Goal: Transaction & Acquisition: Purchase product/service

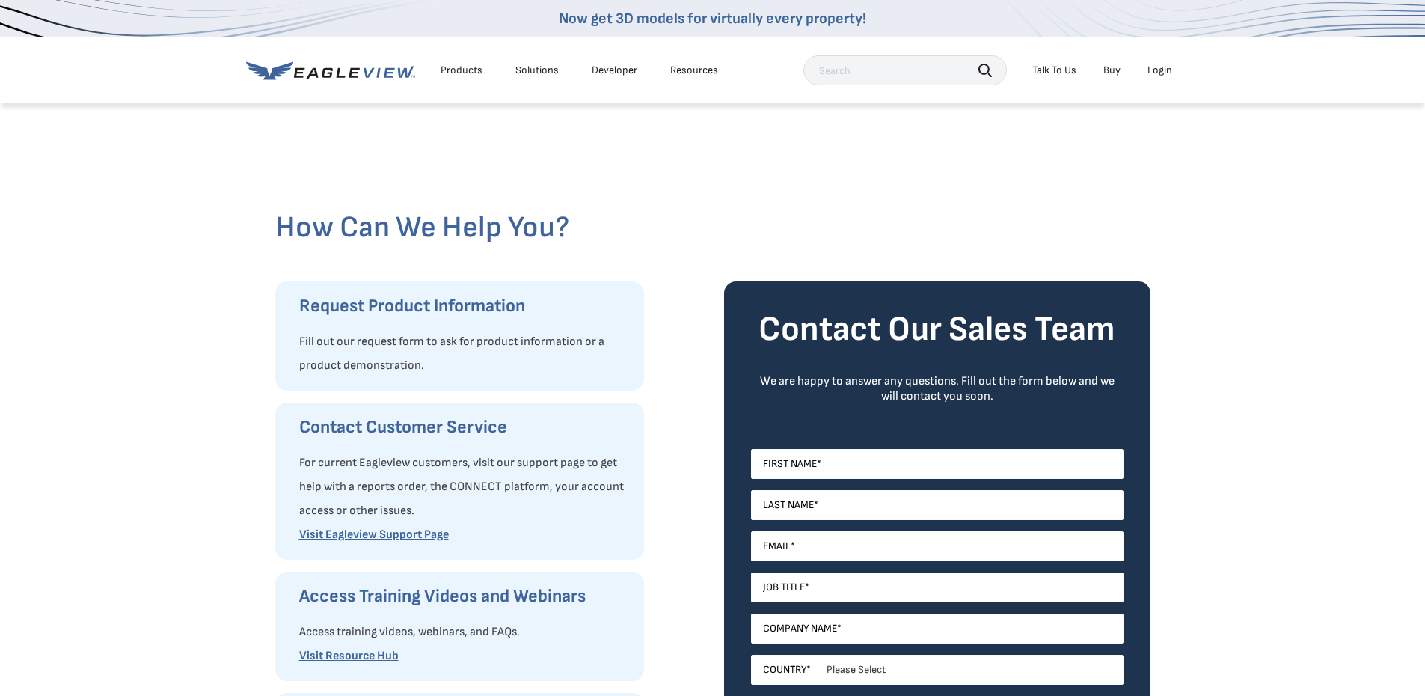
click at [1157, 70] on div "Login" at bounding box center [1160, 70] width 25 height 13
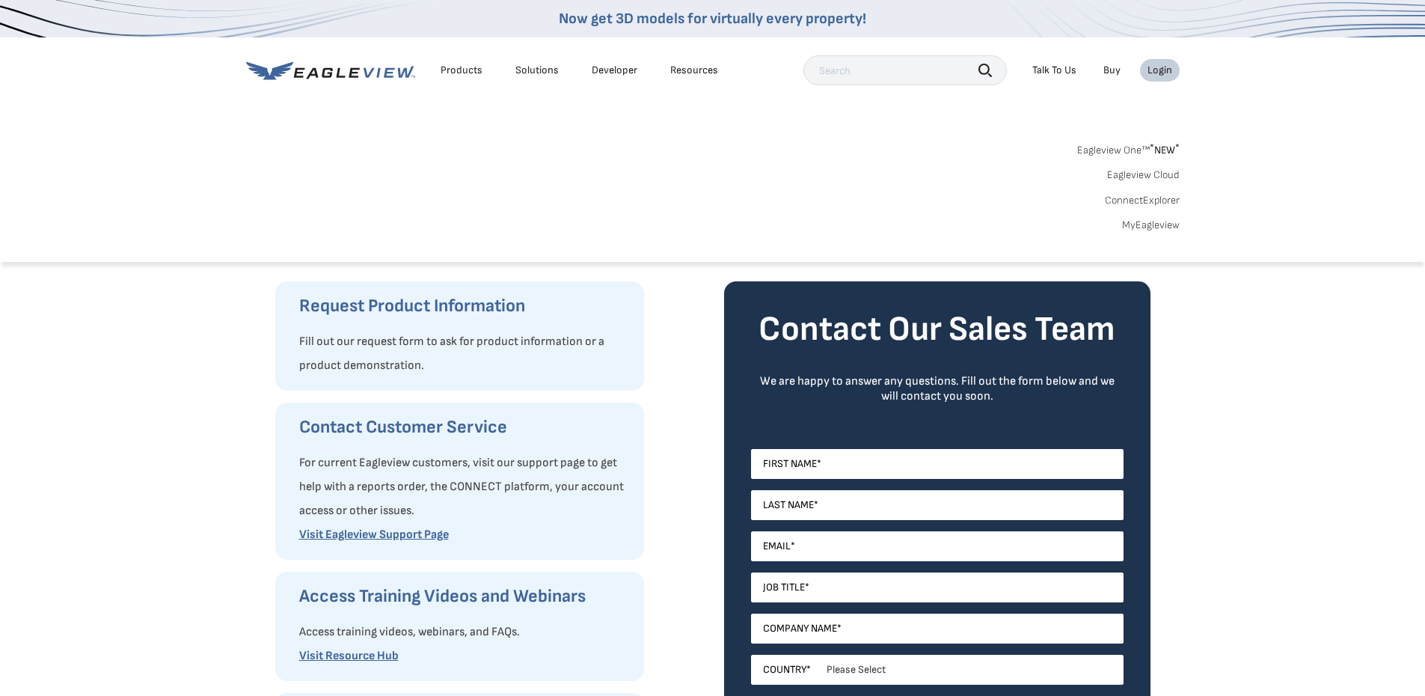
click at [1156, 73] on div "Login" at bounding box center [1160, 70] width 25 height 13
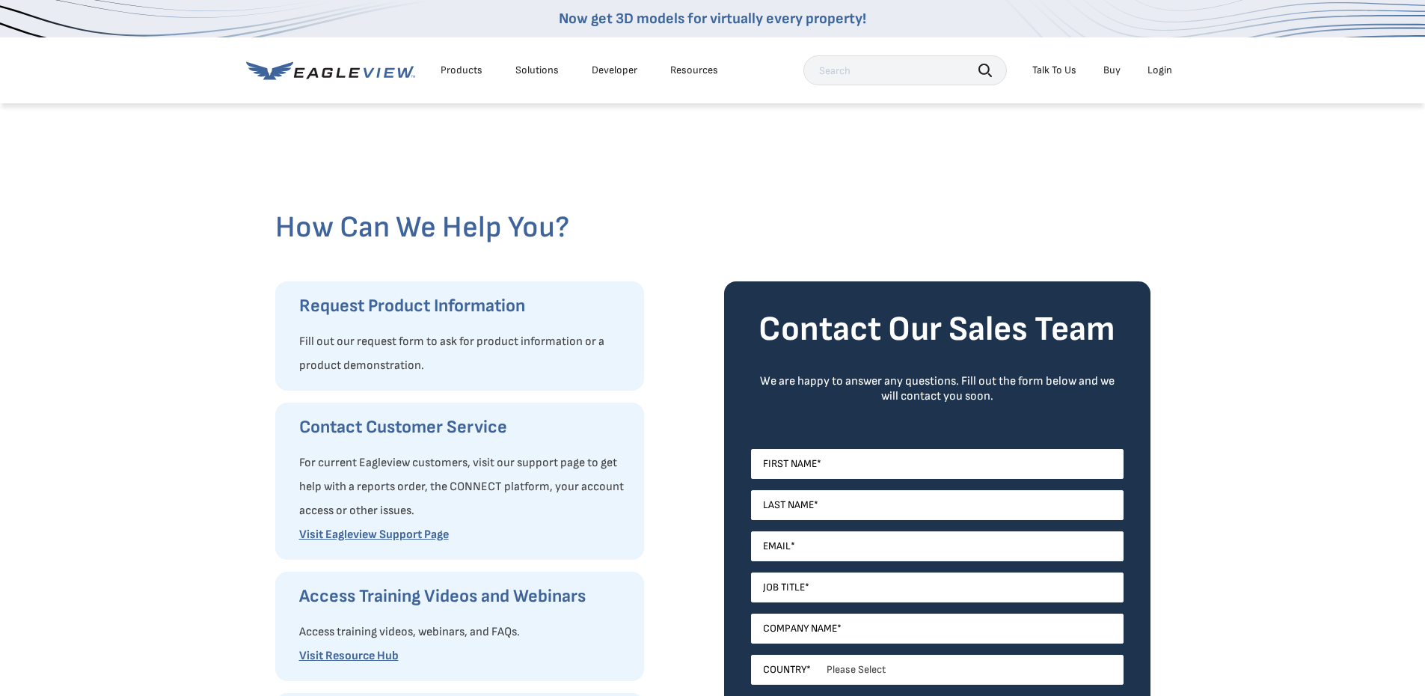
click at [1155, 73] on div "Login" at bounding box center [1160, 70] width 25 height 13
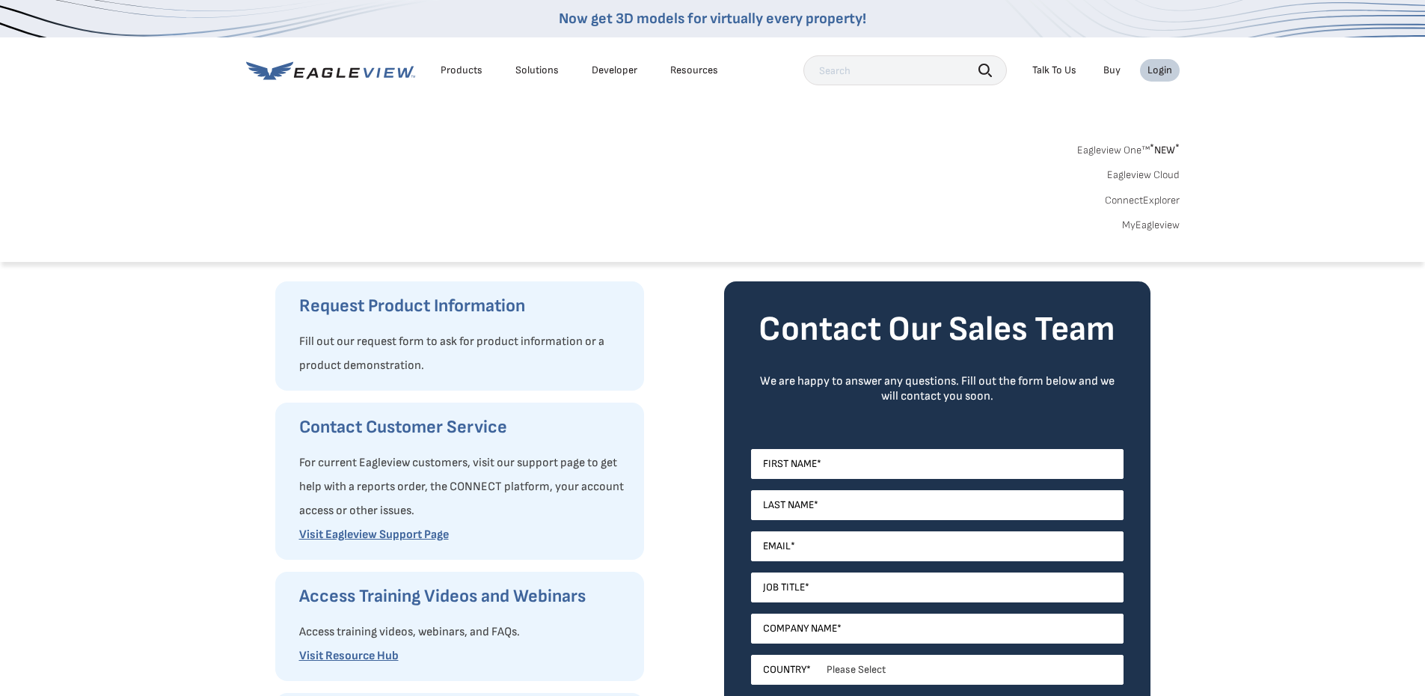
click at [1150, 230] on link "MyEagleview" at bounding box center [1151, 224] width 58 height 13
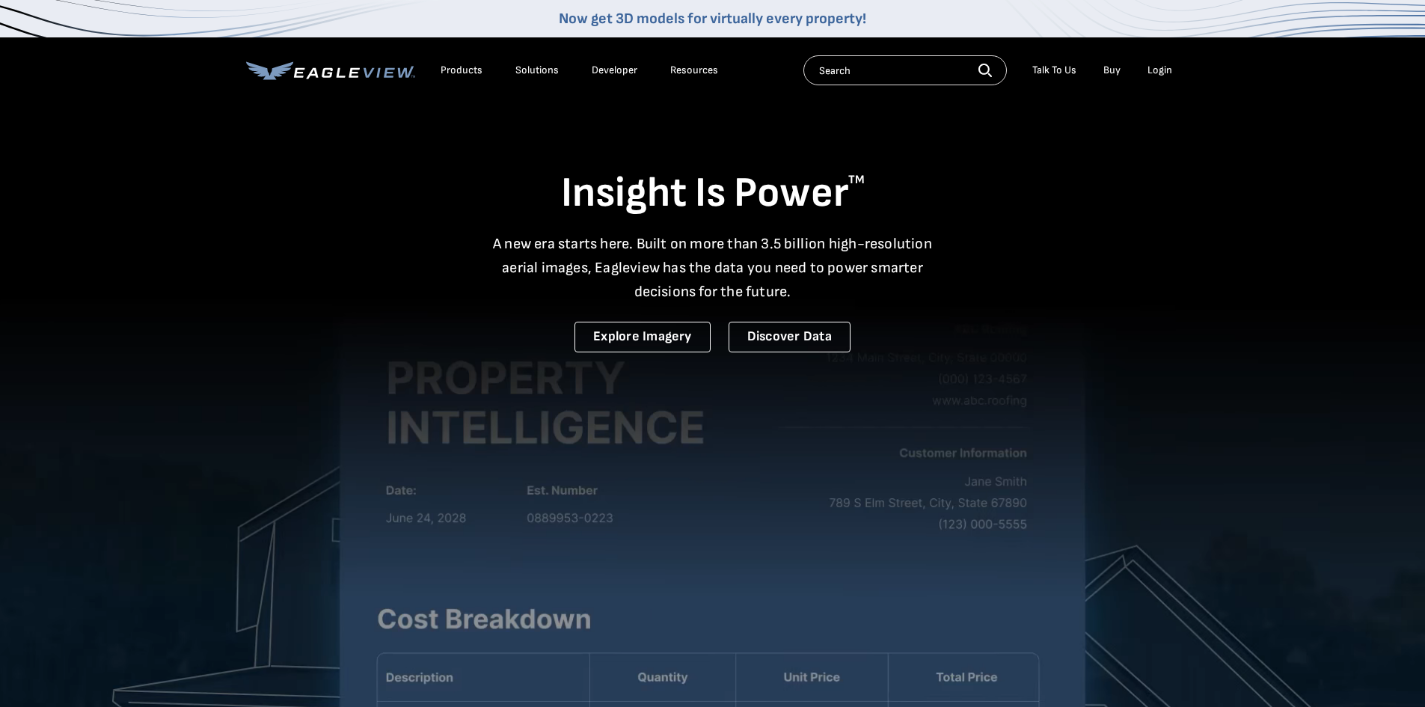
click at [1161, 73] on div "Login" at bounding box center [1160, 70] width 25 height 13
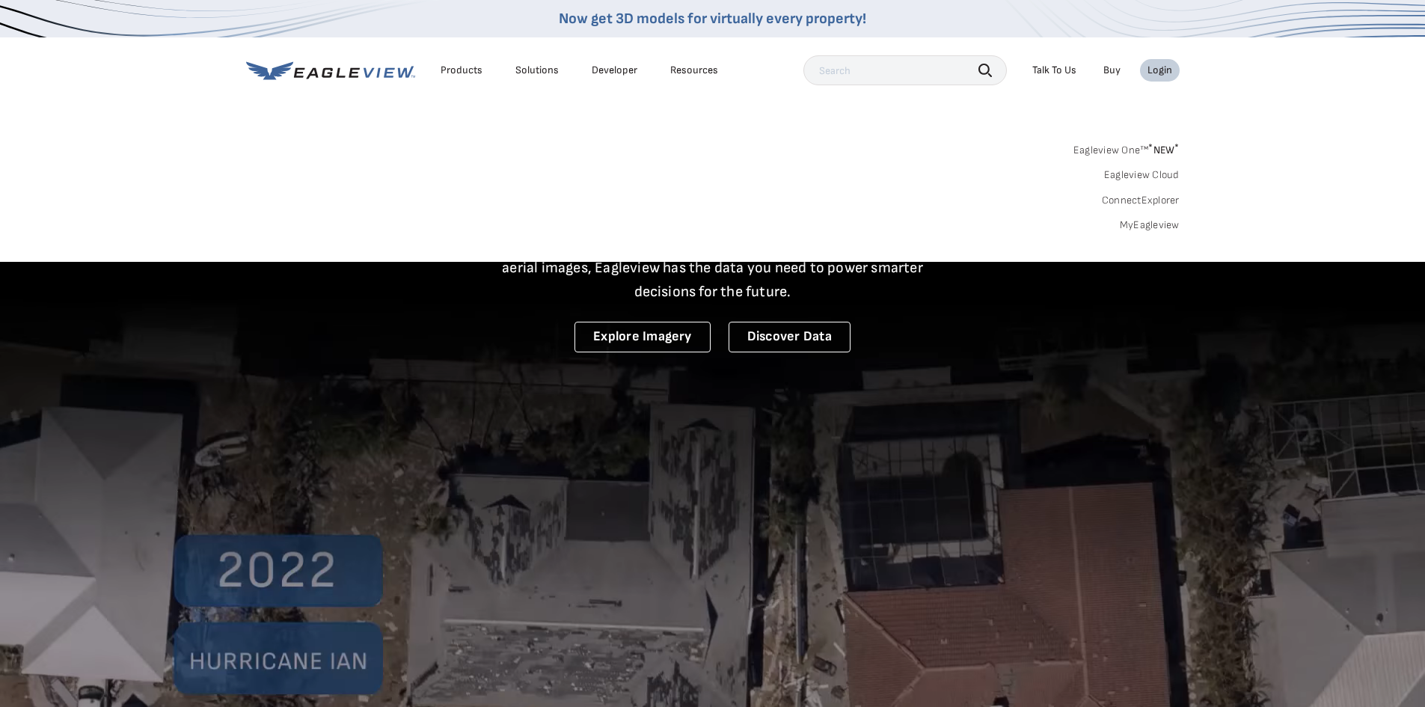
click at [1152, 223] on link "MyEagleview" at bounding box center [1150, 224] width 60 height 13
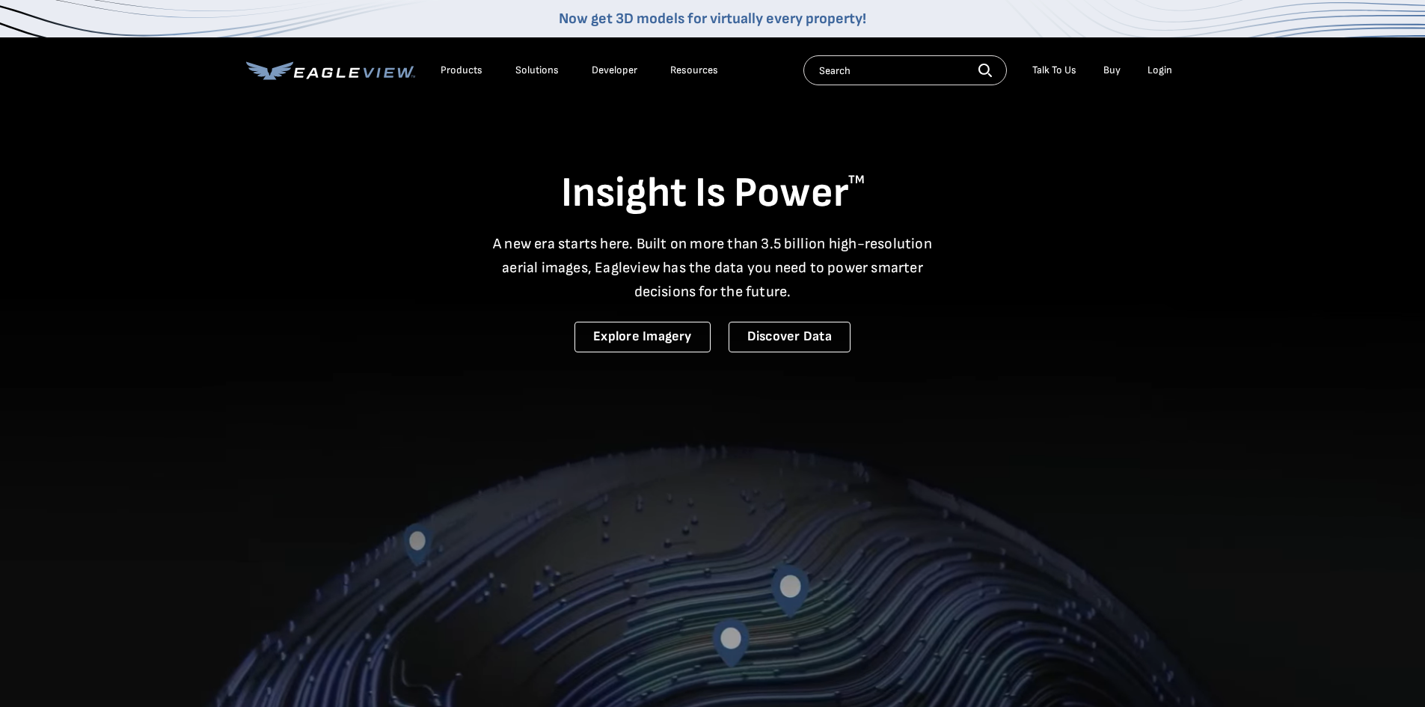
click at [1160, 67] on div "Login" at bounding box center [1160, 70] width 25 height 13
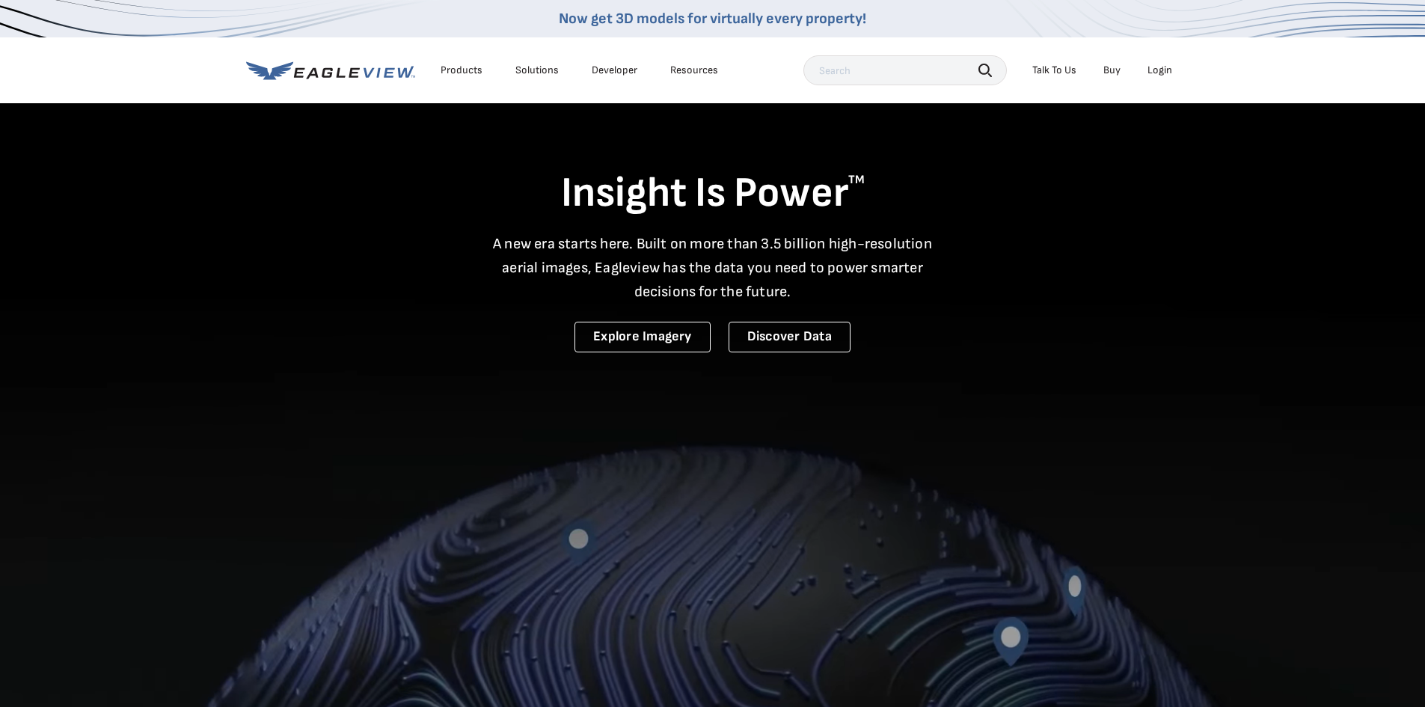
click at [1155, 73] on div "Login" at bounding box center [1160, 70] width 25 height 13
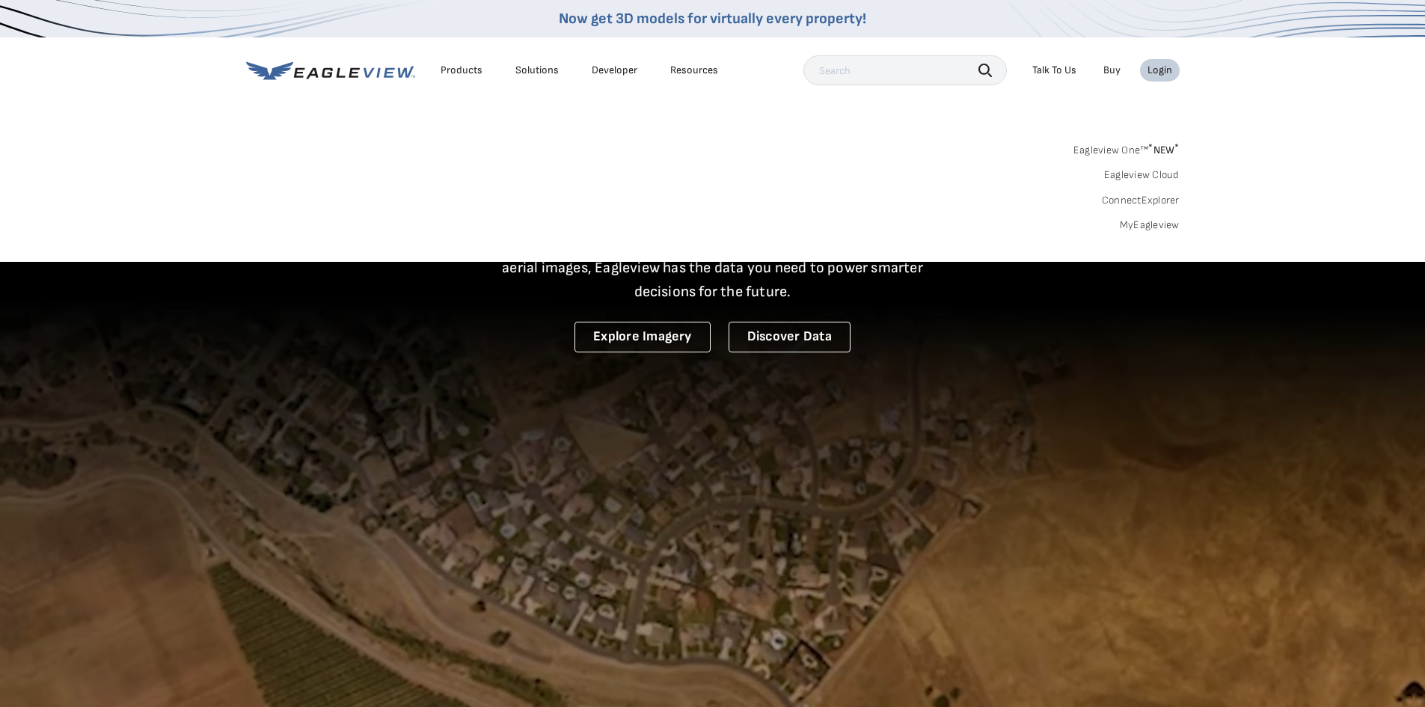
click at [1145, 223] on link "MyEagleview" at bounding box center [1150, 224] width 60 height 13
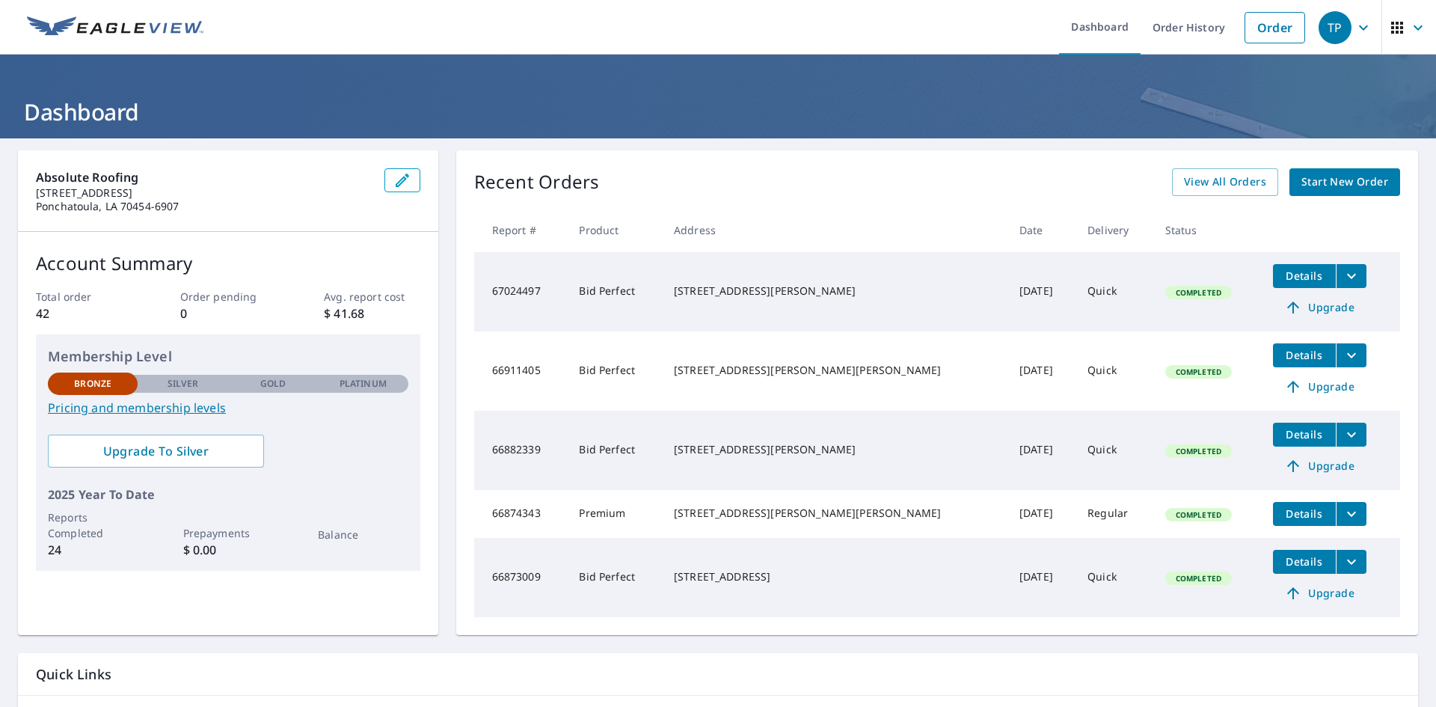
click at [1350, 184] on span "Start New Order" at bounding box center [1345, 182] width 87 height 19
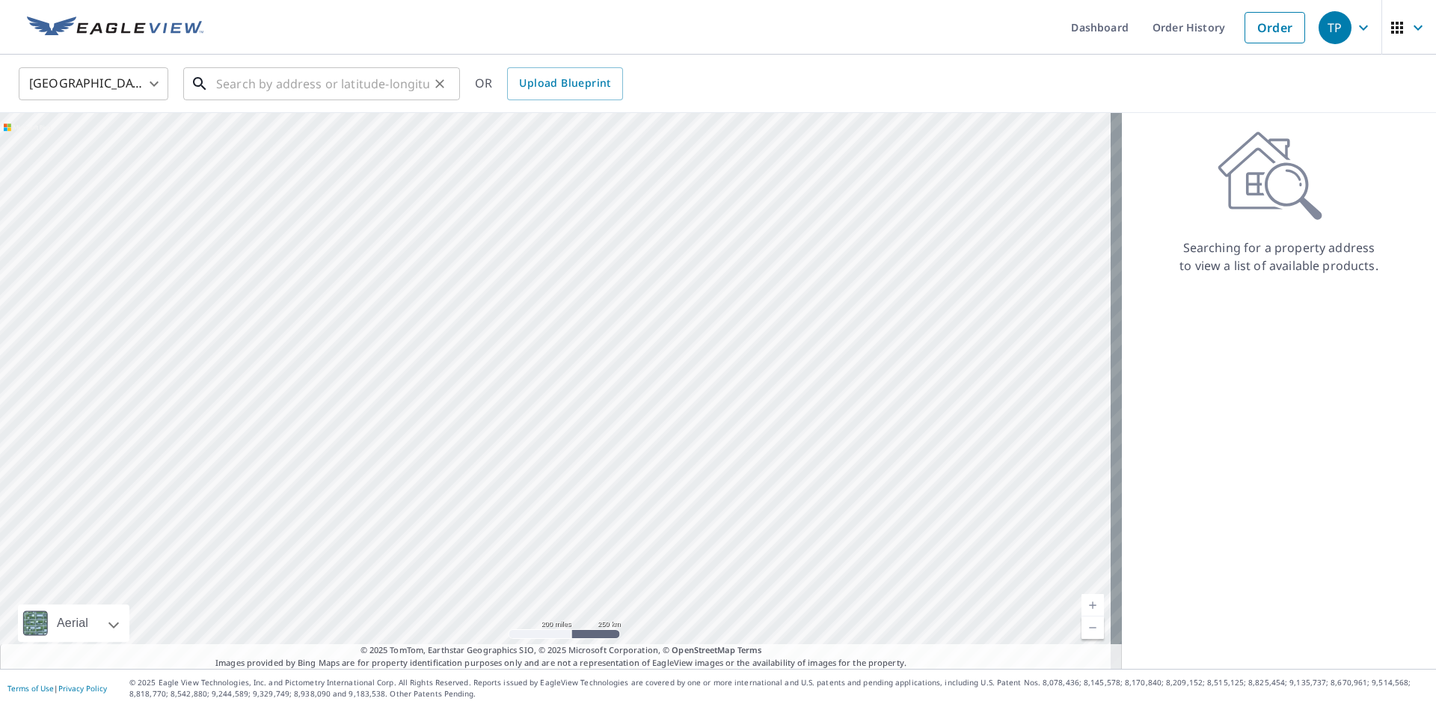
click at [312, 76] on input "text" at bounding box center [322, 84] width 213 height 42
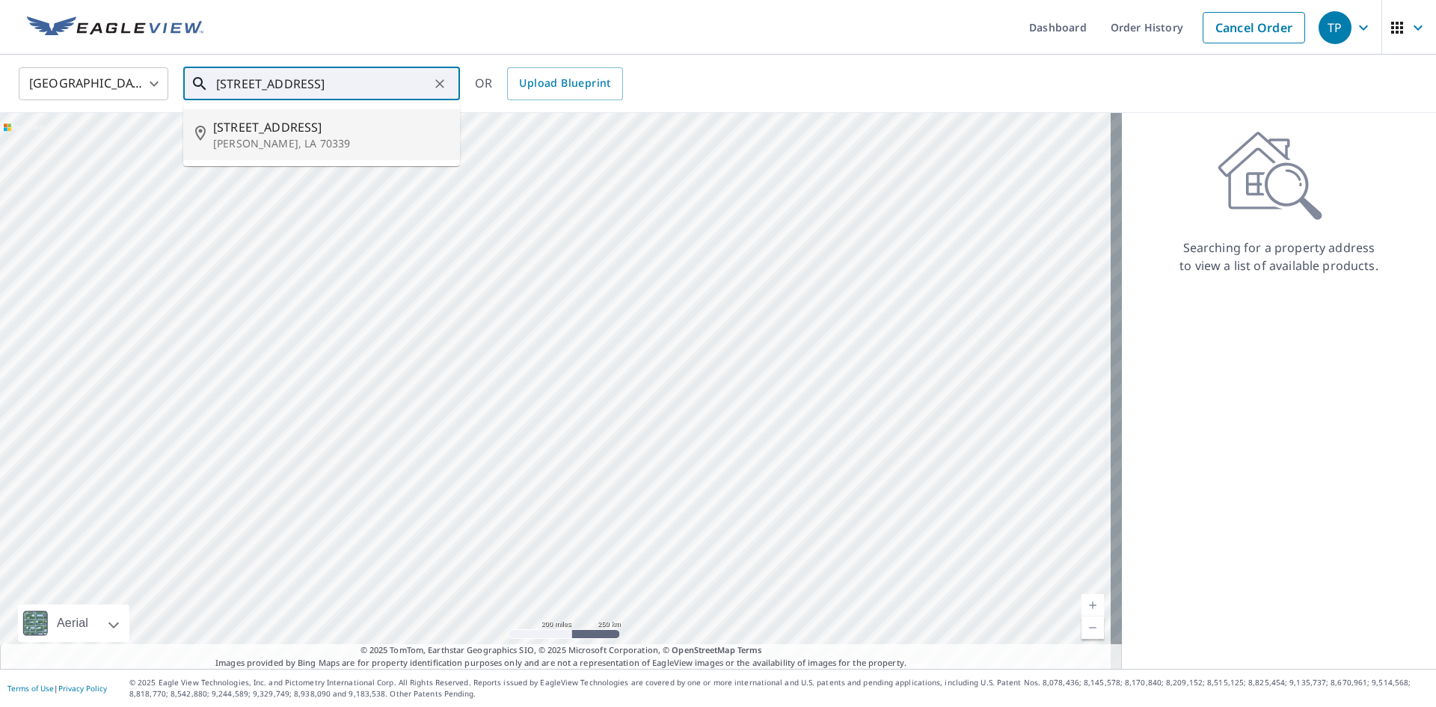
click at [247, 114] on li "[STREET_ADDRESS]" at bounding box center [321, 134] width 277 height 51
type input "[STREET_ADDRESS]"
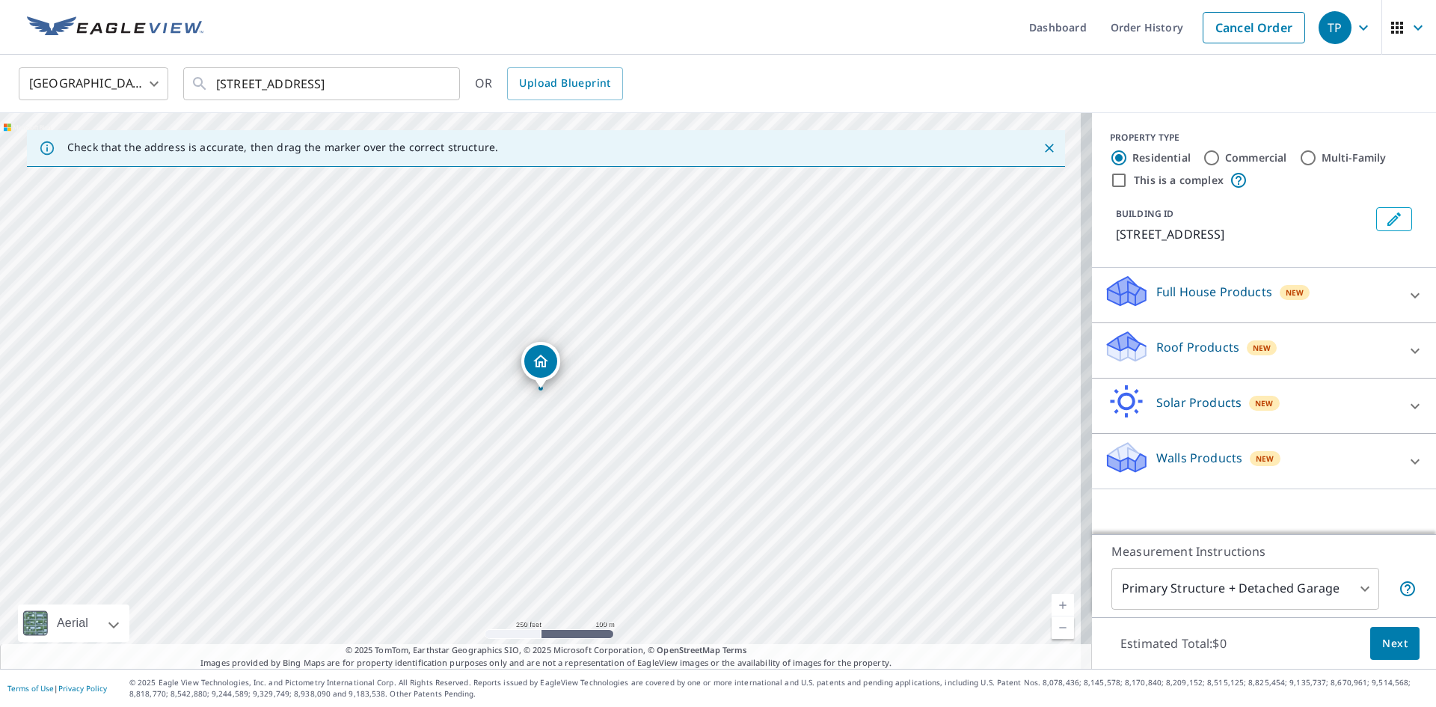
drag, startPoint x: 1301, startPoint y: 349, endPoint x: 1301, endPoint y: 337, distance: 12.7
click at [1302, 349] on div "Roof Products New" at bounding box center [1250, 350] width 293 height 43
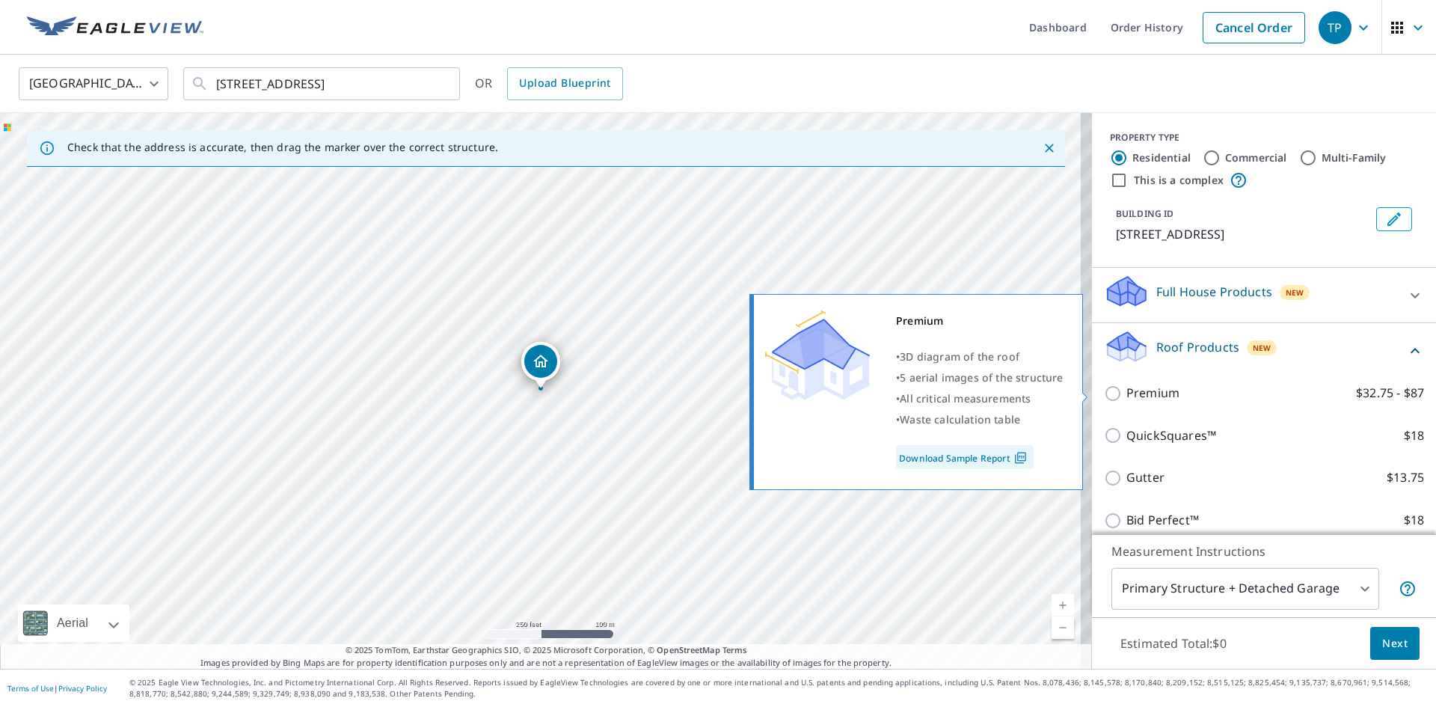
scroll to position [75, 0]
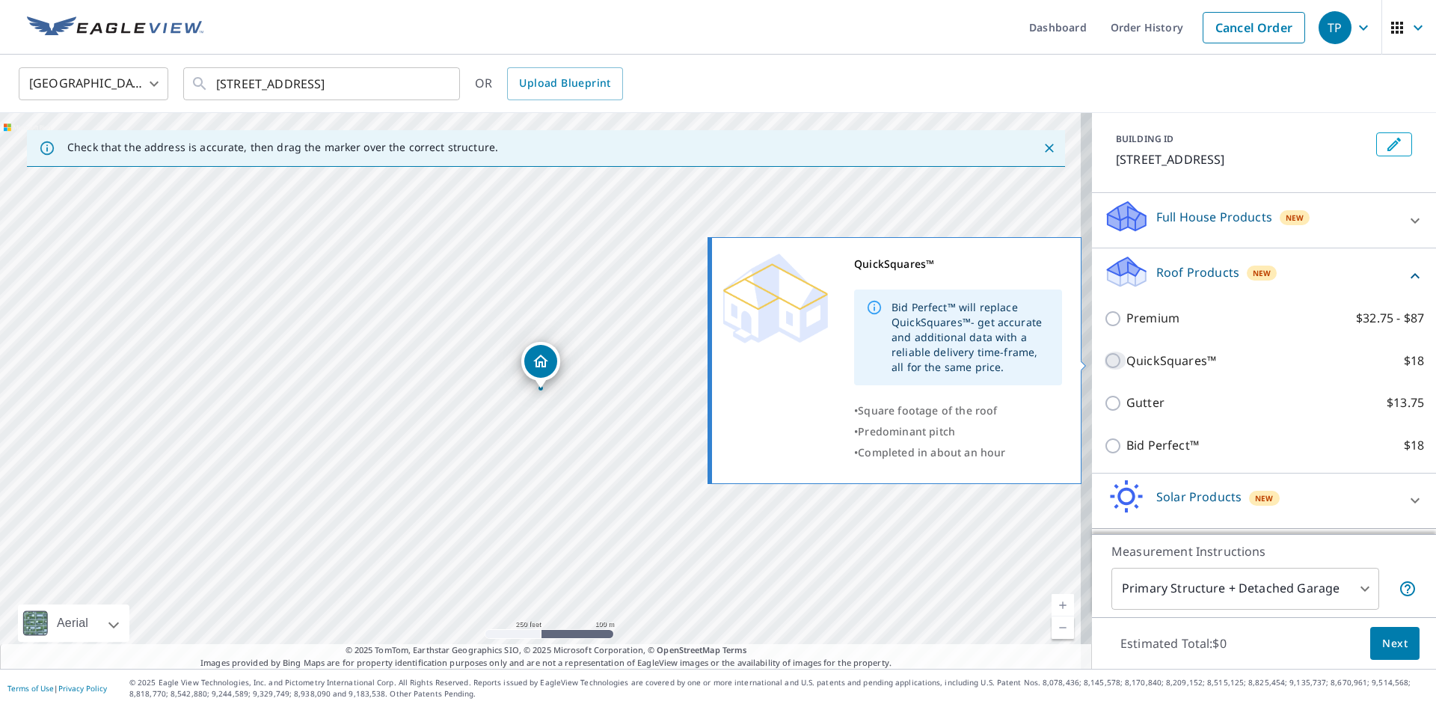
click at [1104, 364] on input "QuickSquares™ $18" at bounding box center [1115, 361] width 22 height 18
checkbox input "true"
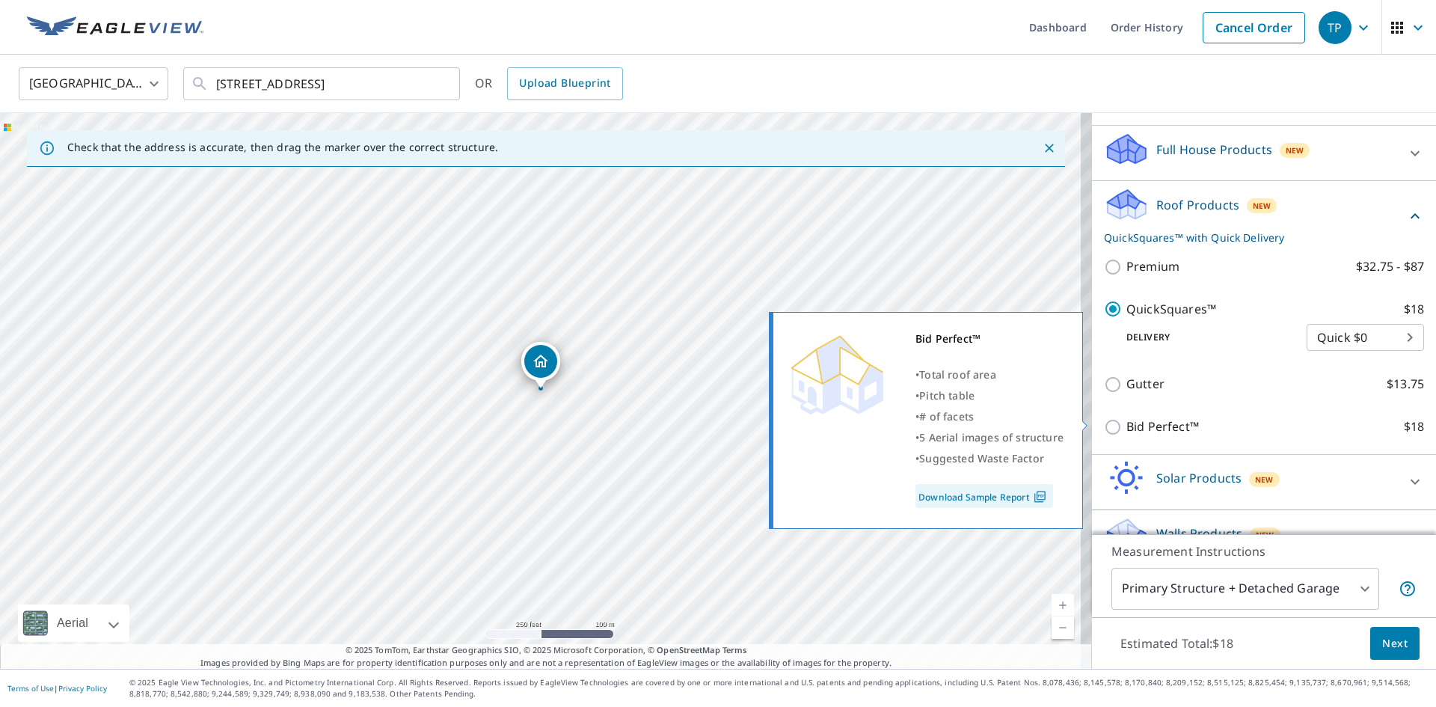
scroll to position [150, 0]
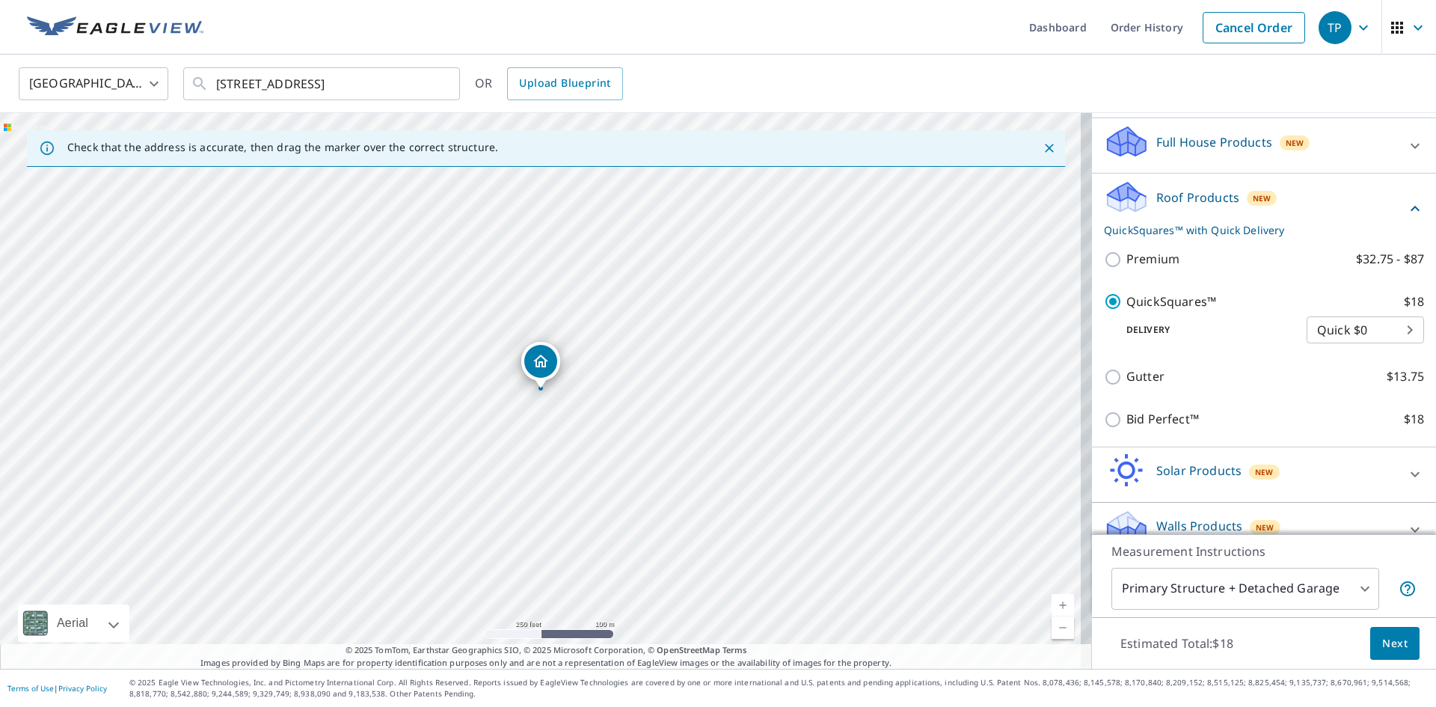
click at [1395, 649] on span "Next" at bounding box center [1394, 643] width 25 height 19
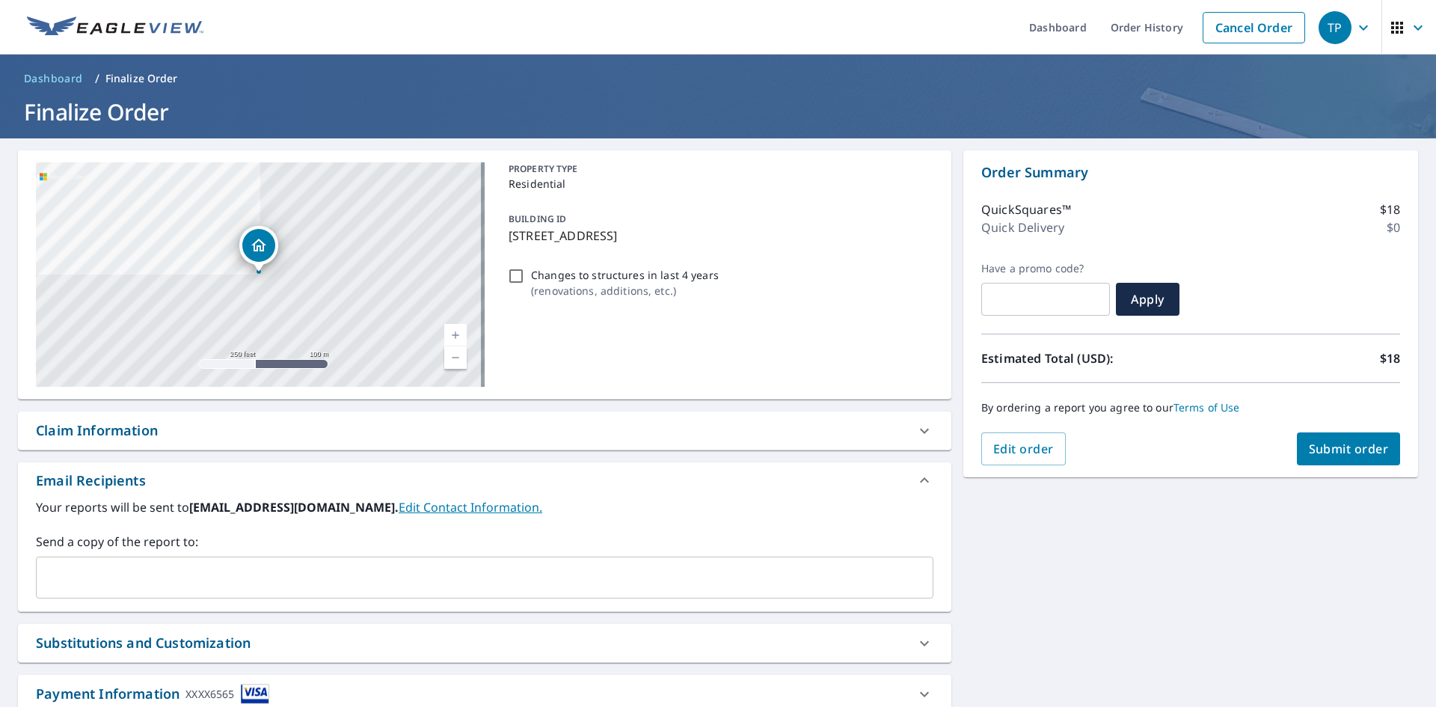
click at [1318, 441] on span "Submit order" at bounding box center [1349, 449] width 80 height 16
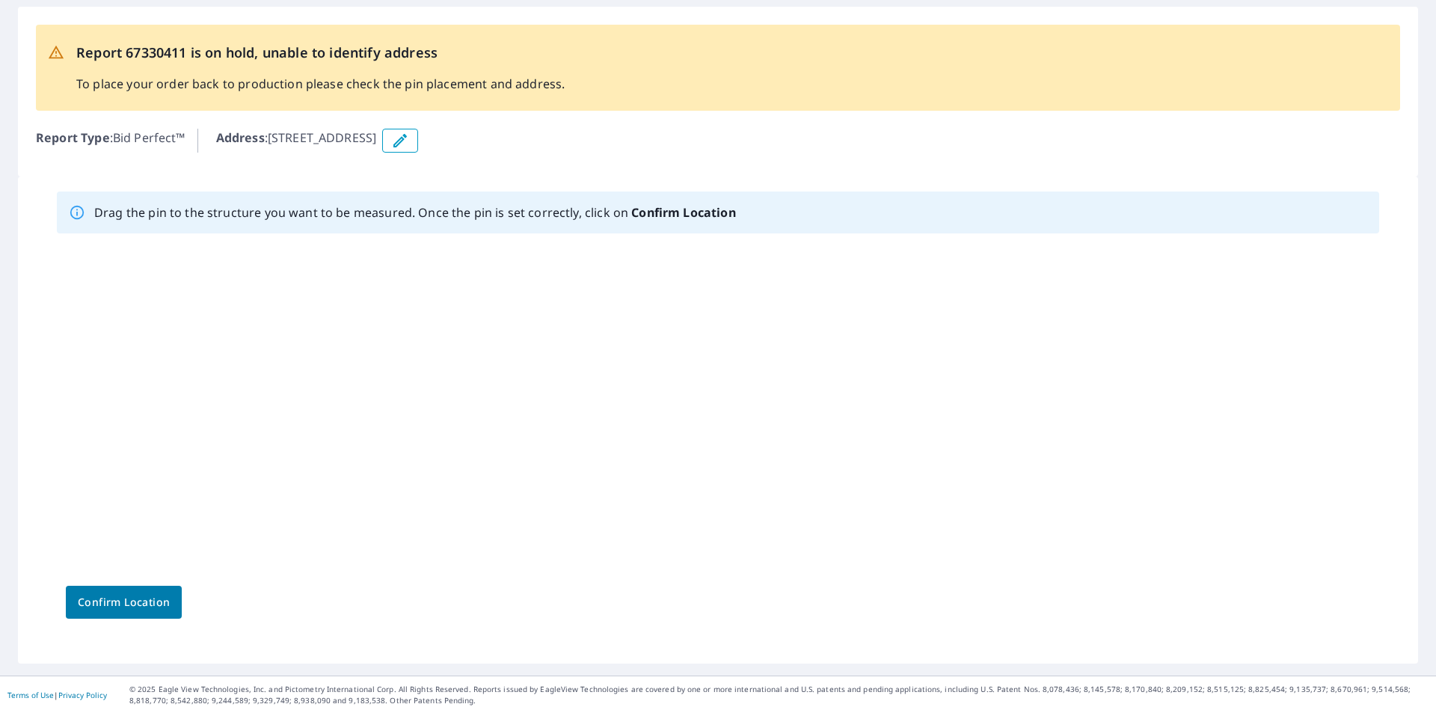
scroll to position [67, 0]
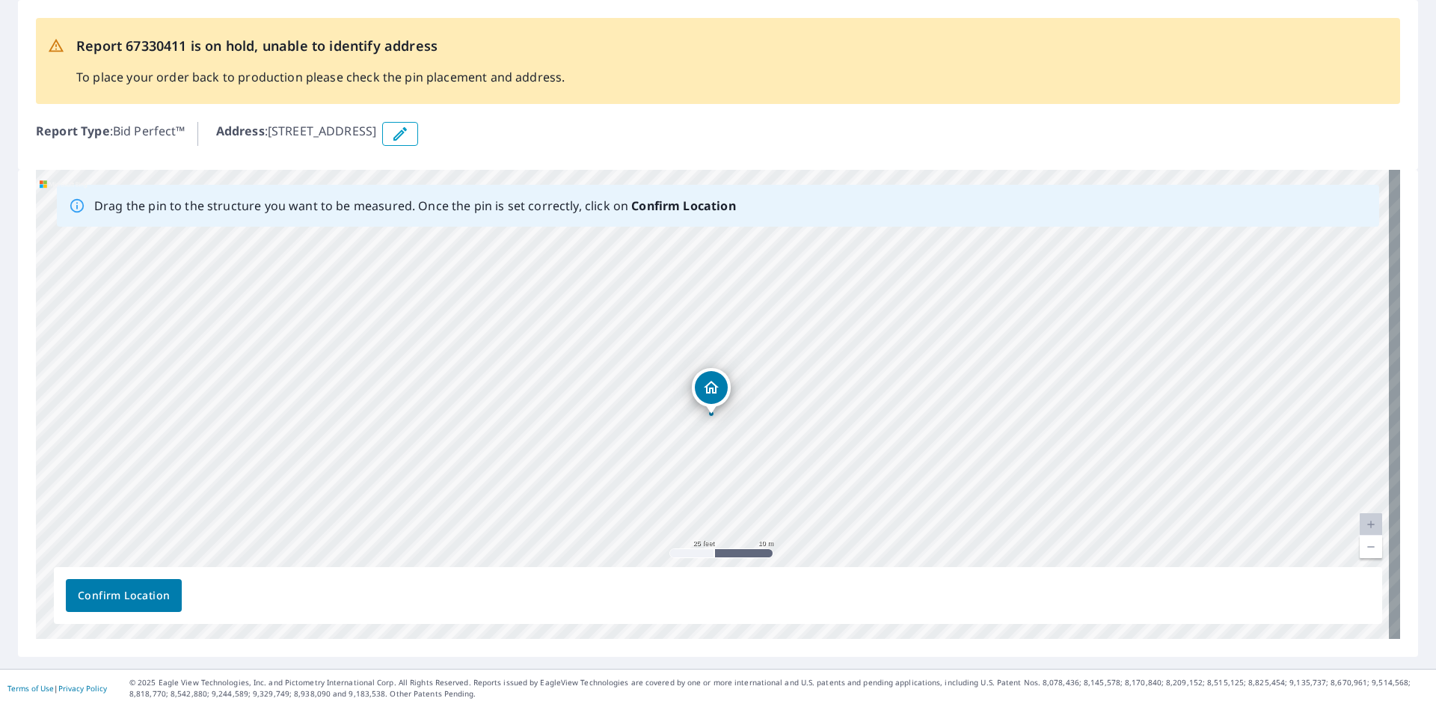
drag, startPoint x: 713, startPoint y: 366, endPoint x: 711, endPoint y: 387, distance: 21.1
click at [173, 586] on button "Confirm Location" at bounding box center [124, 595] width 116 height 33
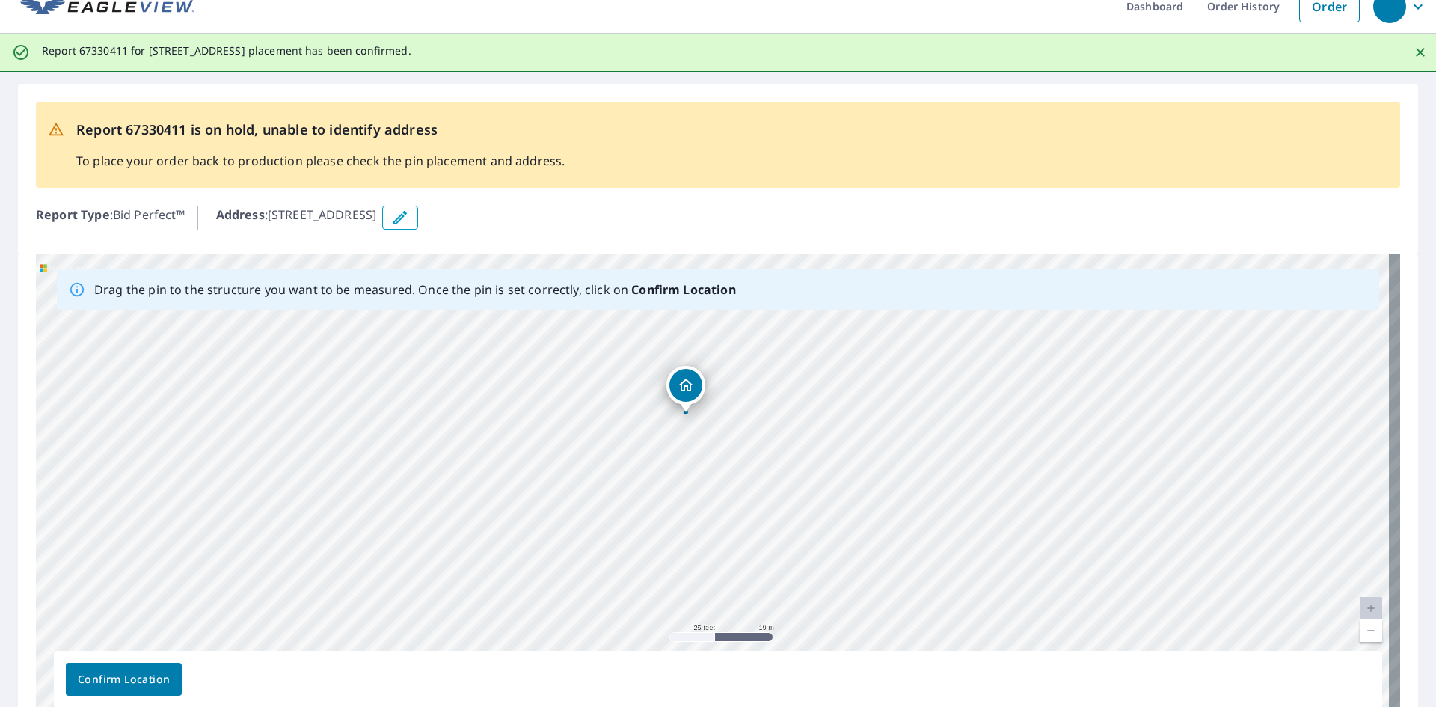
scroll to position [105, 0]
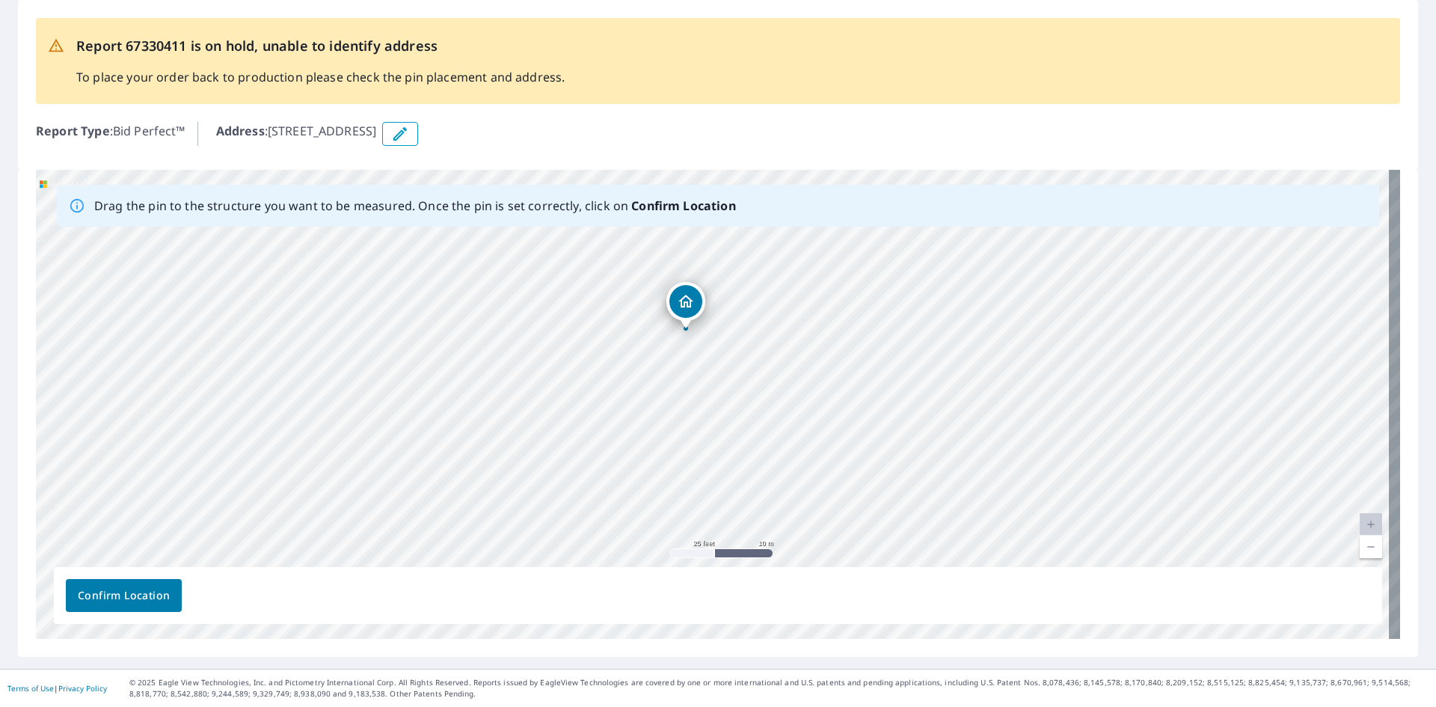
click at [135, 599] on span "Confirm Location" at bounding box center [124, 595] width 92 height 19
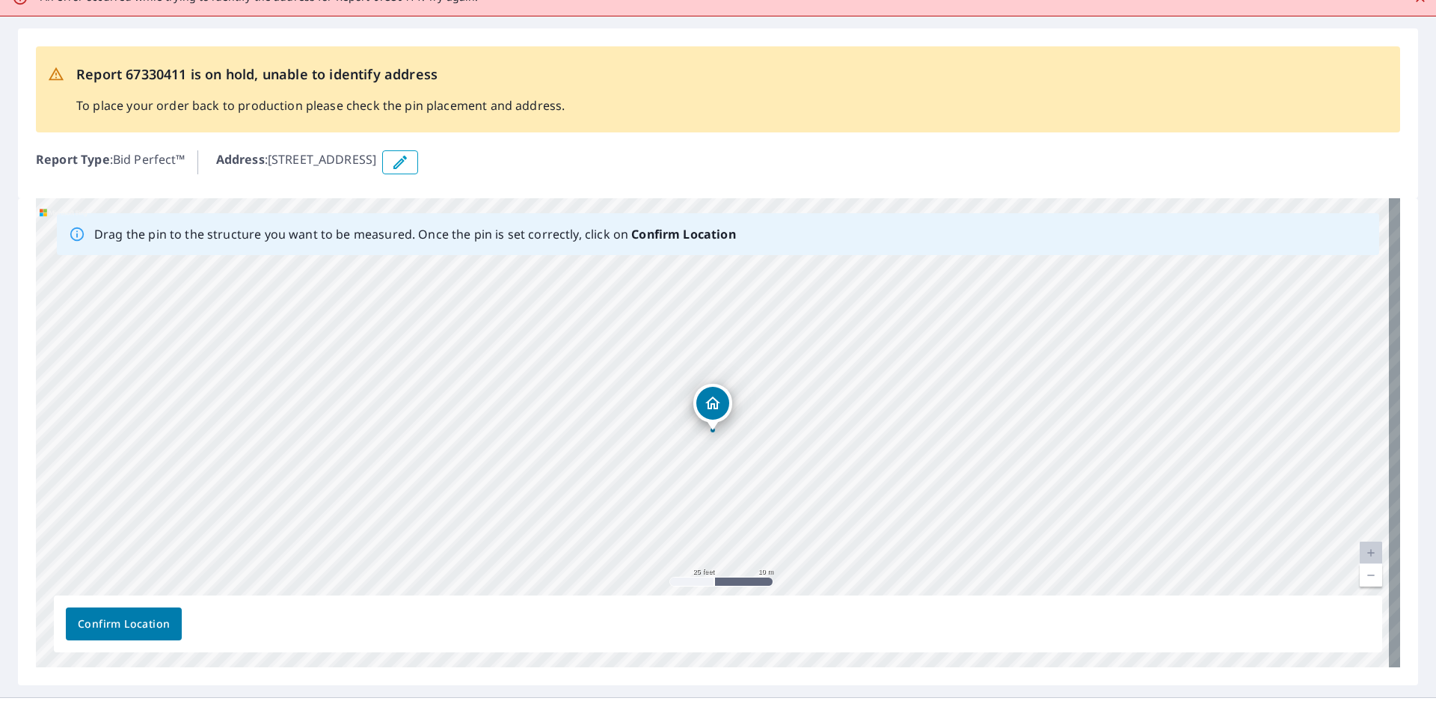
scroll to position [0, 0]
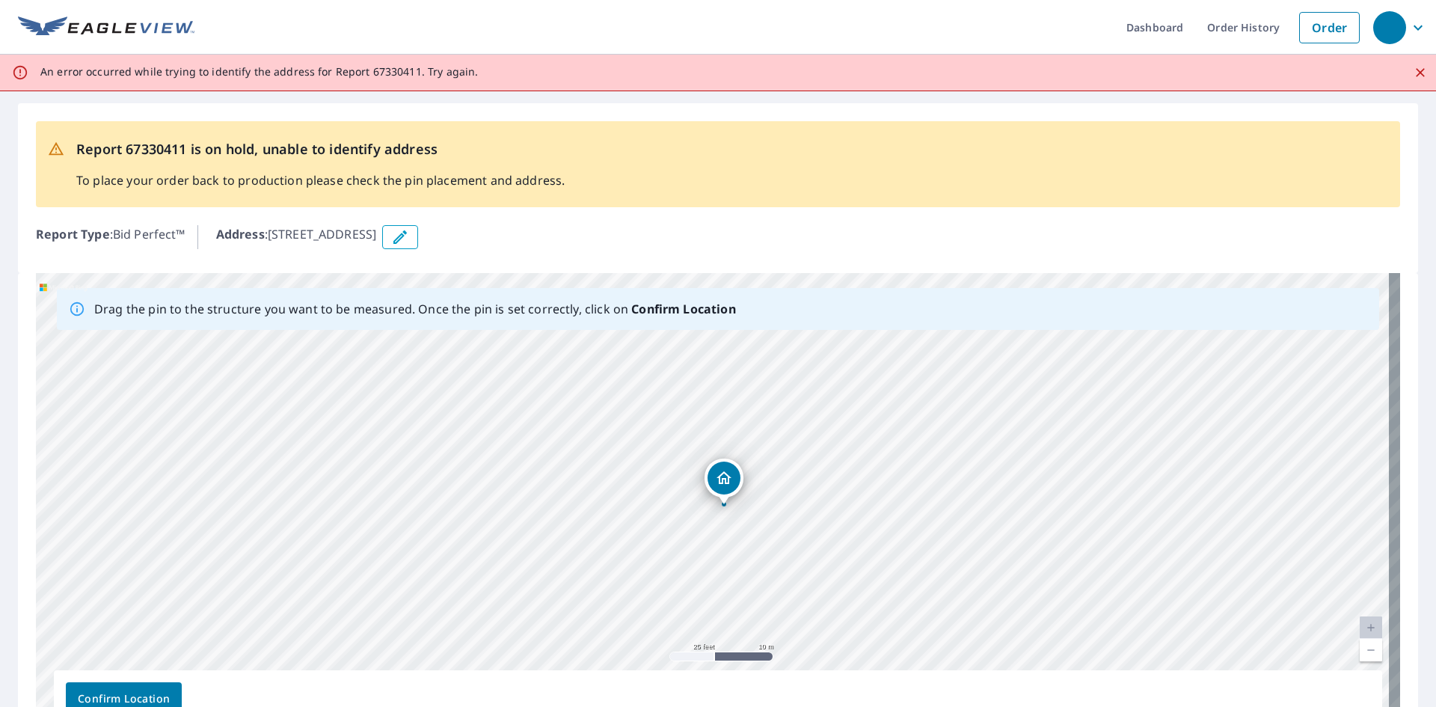
drag, startPoint x: 719, startPoint y: 478, endPoint x: 732, endPoint y: 477, distance: 13.5
click at [732, 477] on div "[STREET_ADDRESS]" at bounding box center [718, 507] width 1364 height 469
click at [113, 690] on span "Confirm Location" at bounding box center [124, 699] width 92 height 19
click at [710, 478] on div "[STREET_ADDRESS]" at bounding box center [718, 507] width 1364 height 469
click at [160, 686] on button "Confirm Location" at bounding box center [124, 698] width 116 height 33
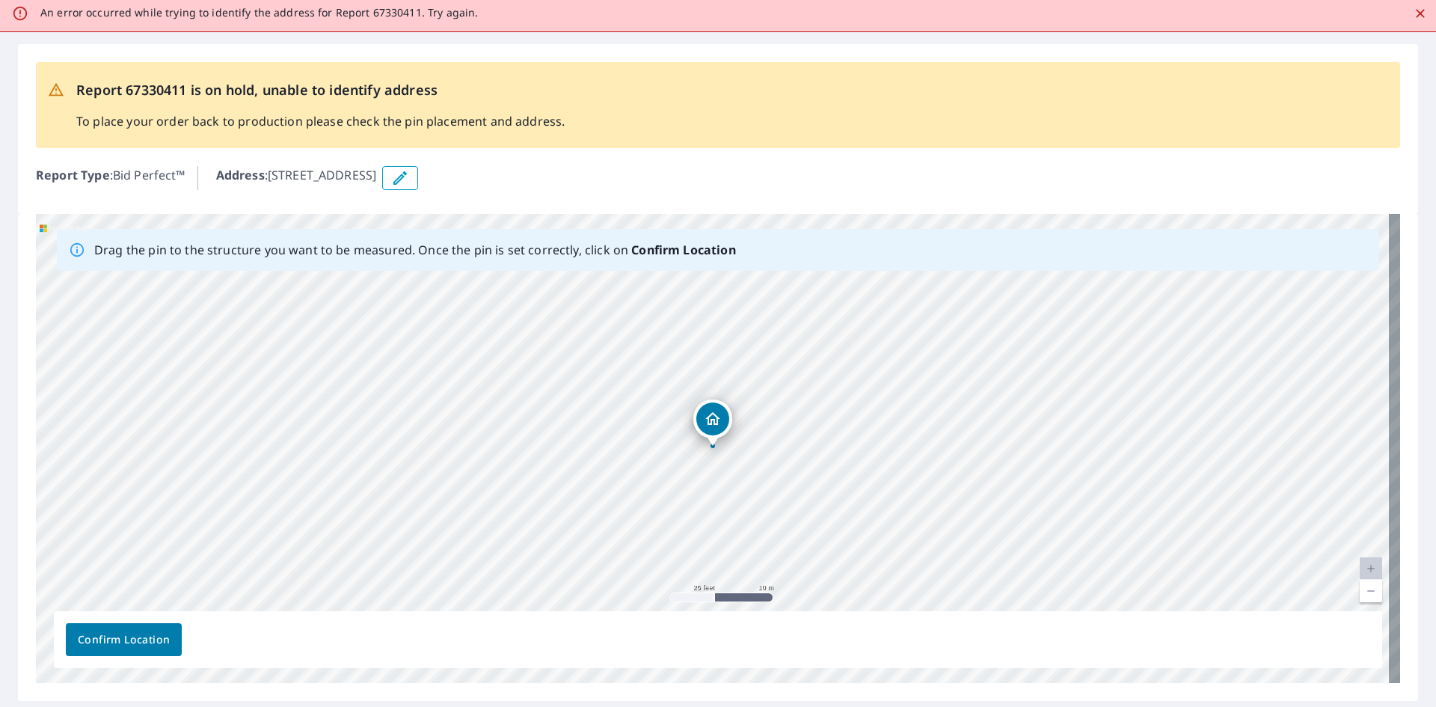
scroll to position [103, 0]
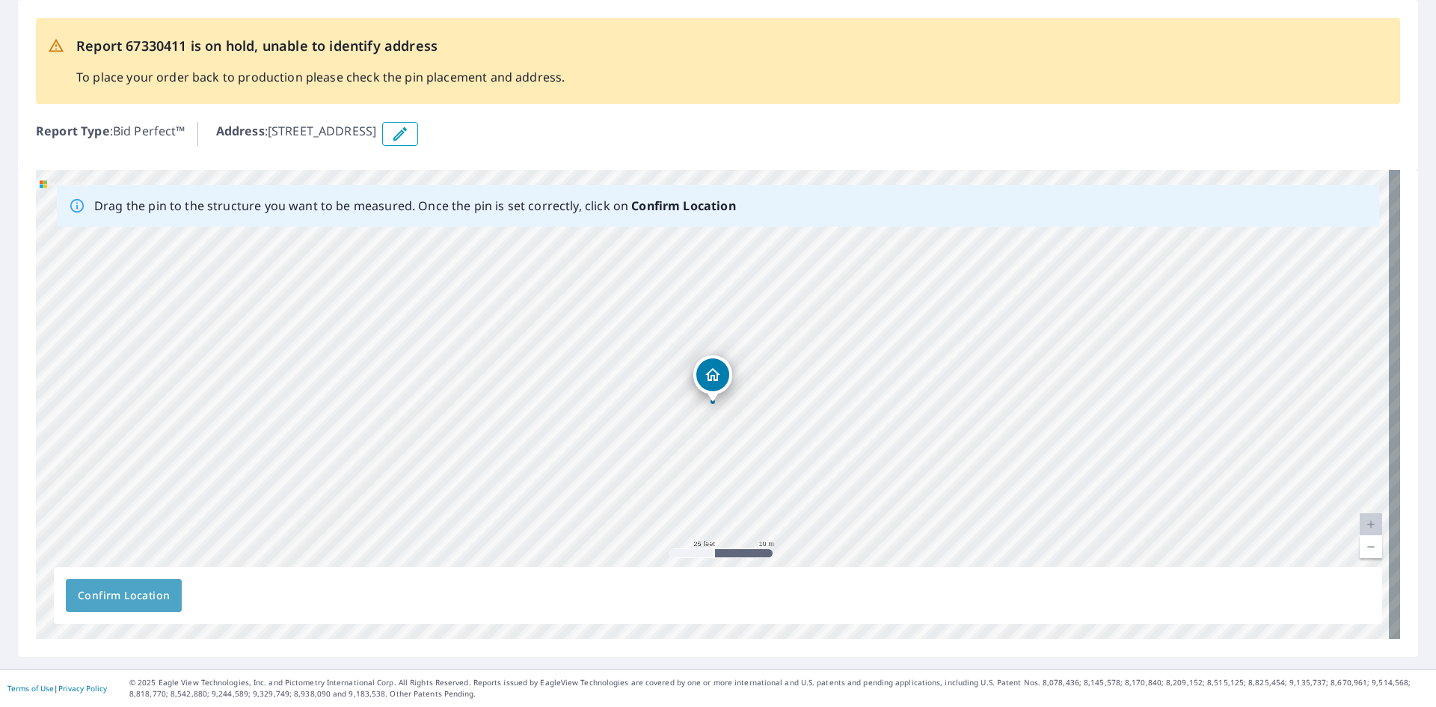
click at [132, 597] on span "Confirm Location" at bounding box center [124, 595] width 92 height 19
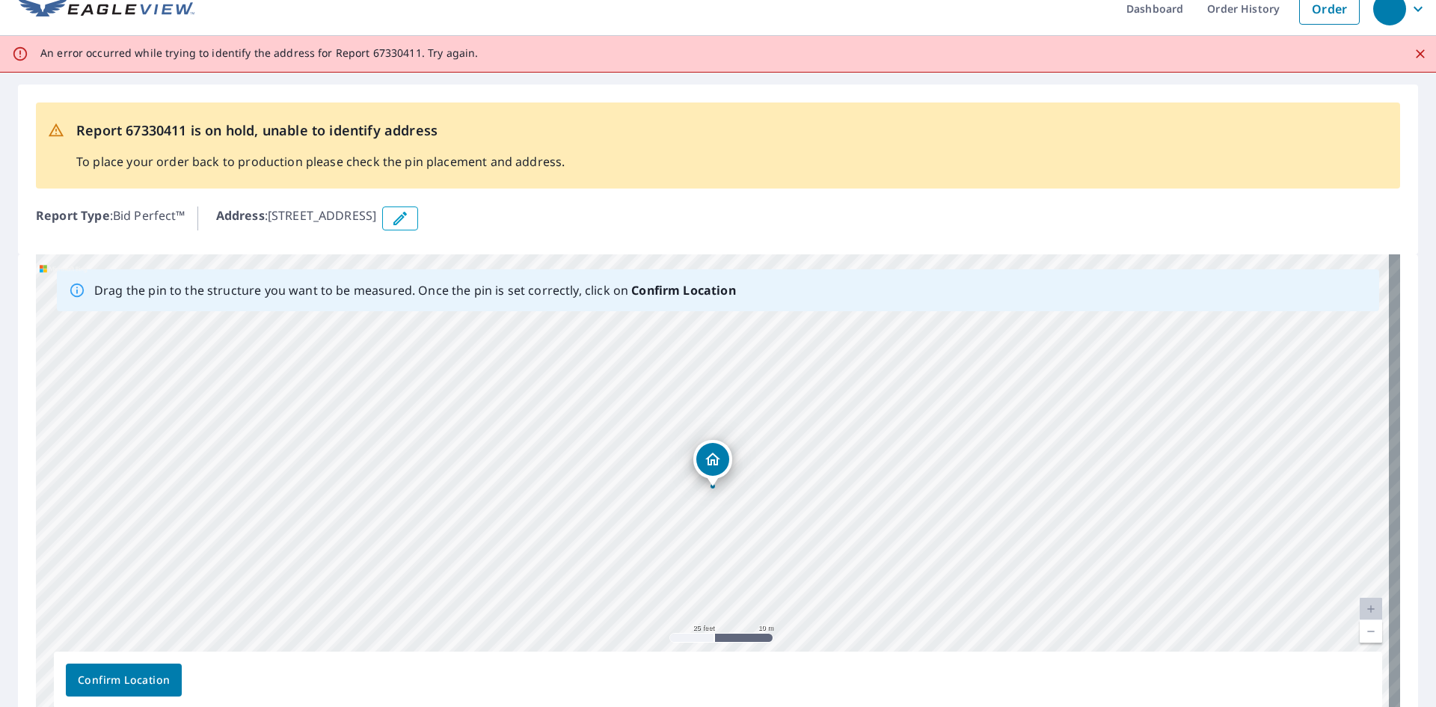
scroll to position [0, 0]
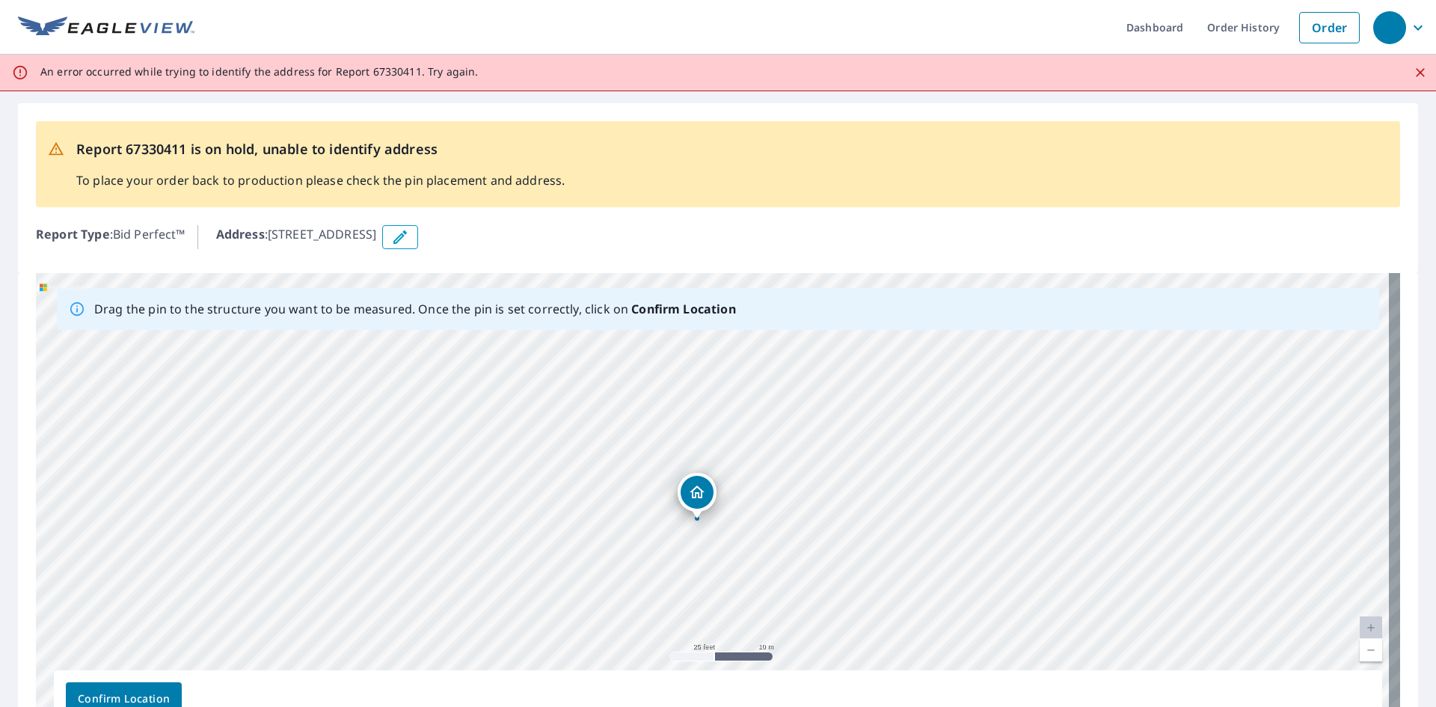
drag, startPoint x: 710, startPoint y: 477, endPoint x: 694, endPoint y: 490, distance: 20.7
click at [694, 490] on div "[STREET_ADDRESS]" at bounding box center [718, 507] width 1364 height 469
click at [120, 692] on span "Confirm Location" at bounding box center [124, 699] width 92 height 19
click at [114, 690] on span "Confirm Location" at bounding box center [124, 699] width 92 height 19
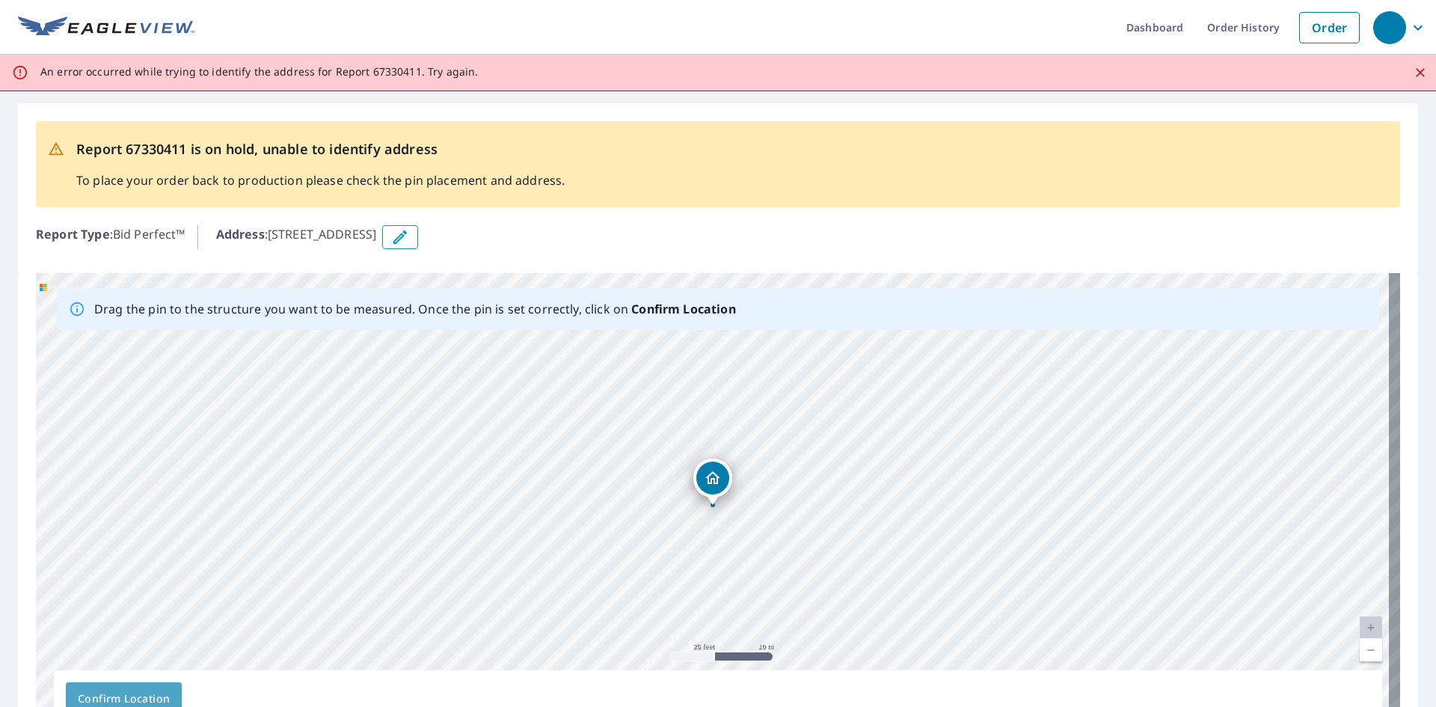
click at [114, 690] on span "Confirm Location" at bounding box center [124, 699] width 92 height 19
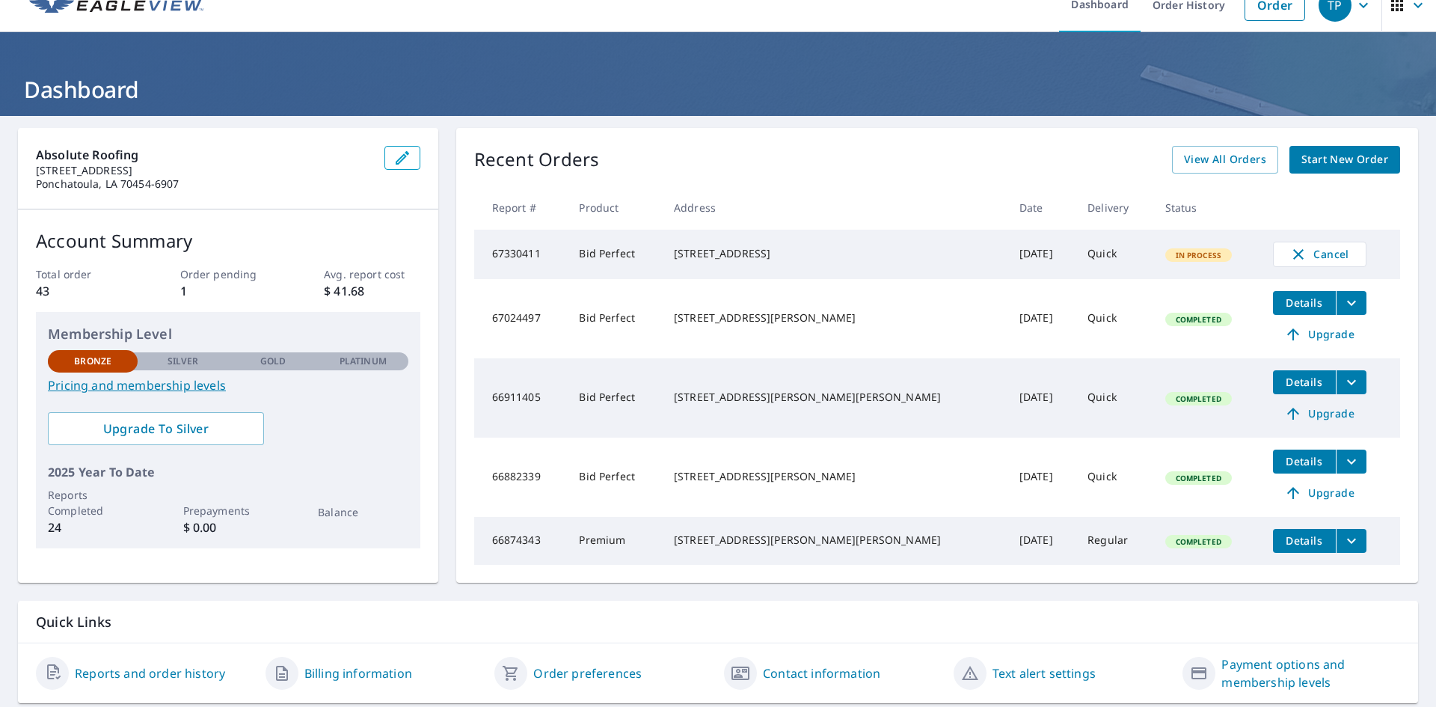
scroll to position [75, 0]
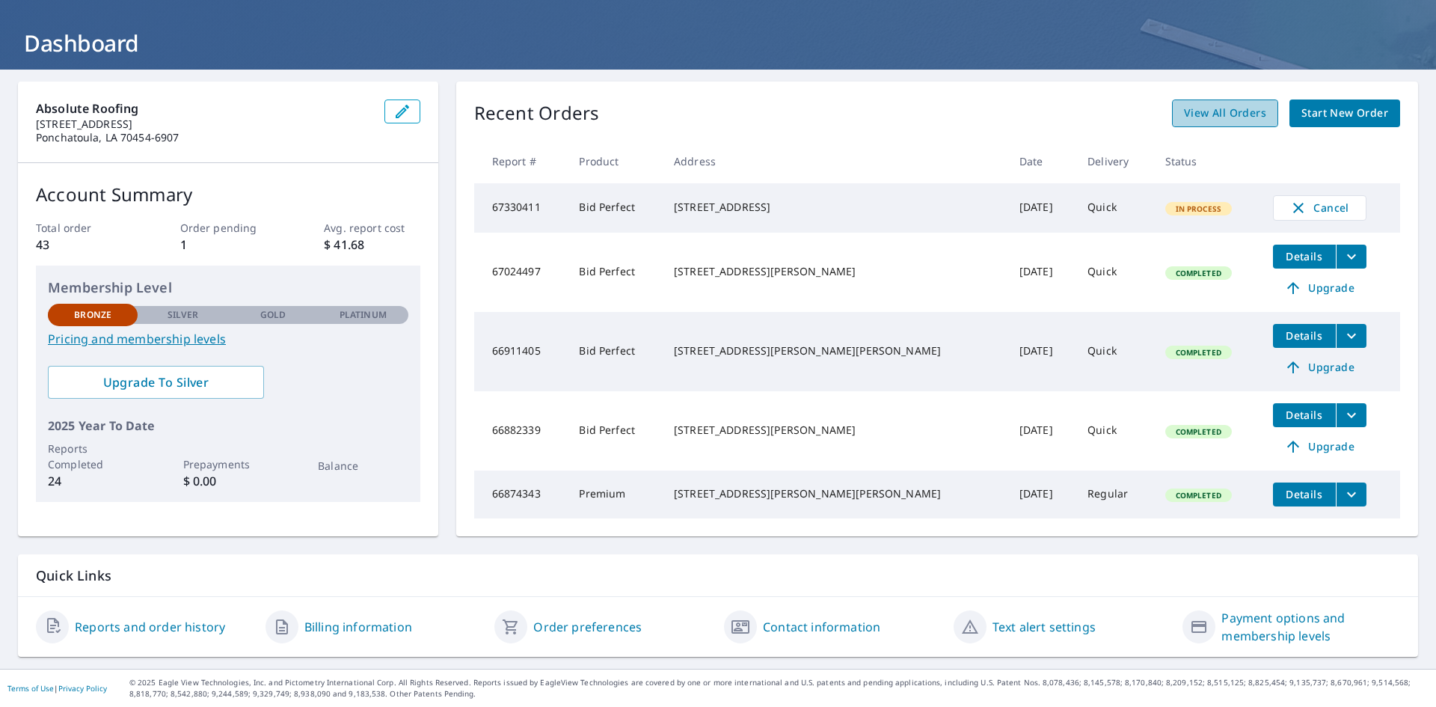
click at [1220, 115] on span "View All Orders" at bounding box center [1225, 113] width 82 height 19
